Goal: Task Accomplishment & Management: Use online tool/utility

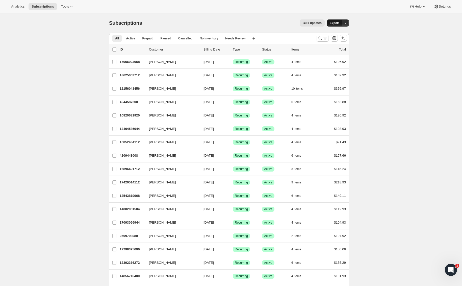
click at [340, 24] on span "Export" at bounding box center [335, 23] width 10 height 4
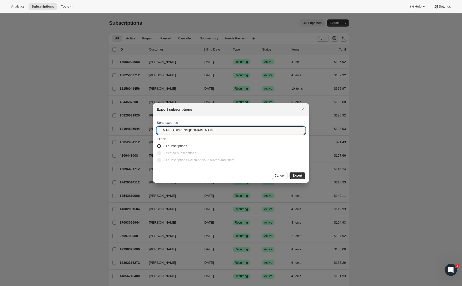
drag, startPoint x: 167, startPoint y: 130, endPoint x: 128, endPoint y: 131, distance: 38.4
type input "[PERSON_NAME][EMAIL_ADDRESS][DOMAIN_NAME]"
click at [297, 173] on button "Export" at bounding box center [298, 175] width 16 height 7
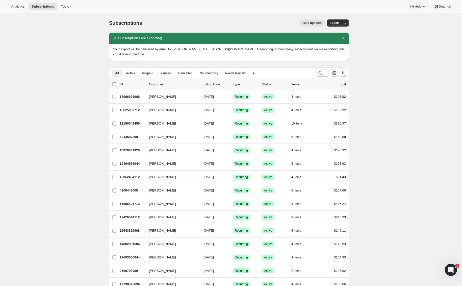
click at [19, 6] on span "Analytics" at bounding box center [17, 7] width 13 height 4
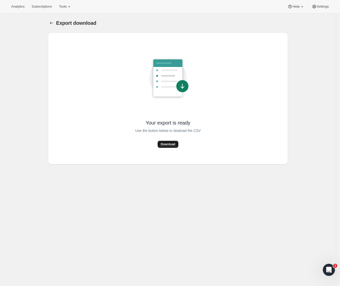
click at [171, 142] on button "Download" at bounding box center [168, 144] width 20 height 7
